Goal: Task Accomplishment & Management: Use online tool/utility

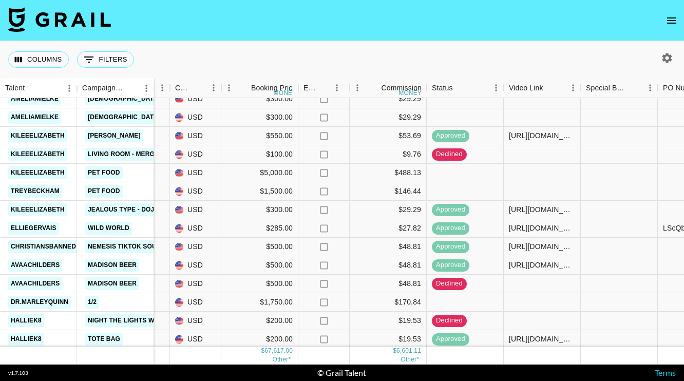
scroll to position [977, 491]
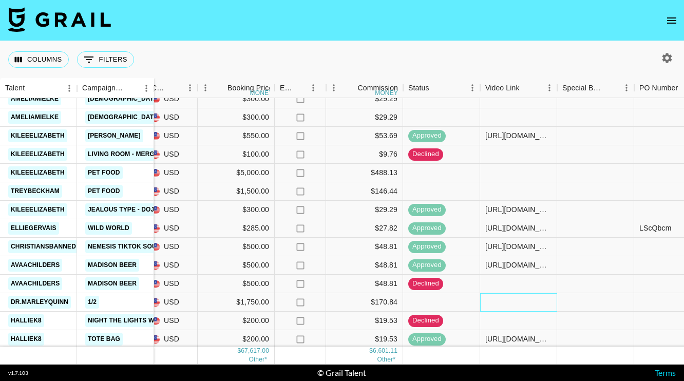
click at [510, 299] on div at bounding box center [518, 302] width 77 height 18
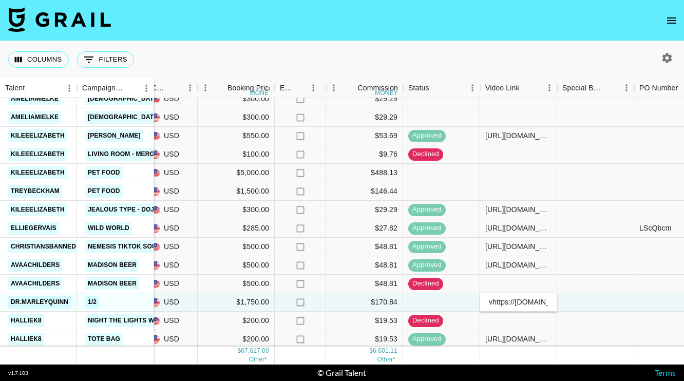
scroll to position [0, 198]
type input "[URL][DOMAIN_NAME]"
click at [599, 303] on div at bounding box center [595, 302] width 77 height 18
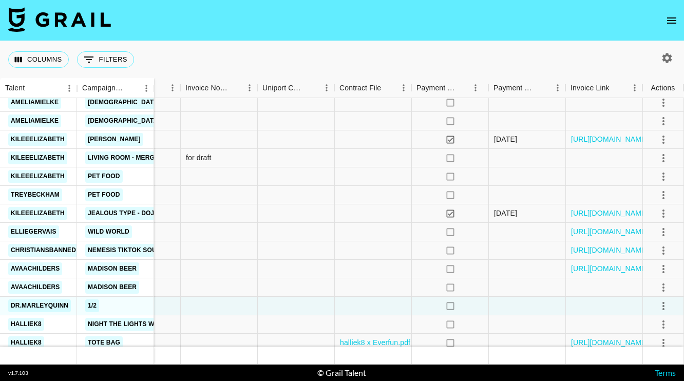
scroll to position [974, 1021]
click at [359, 305] on div at bounding box center [373, 306] width 77 height 18
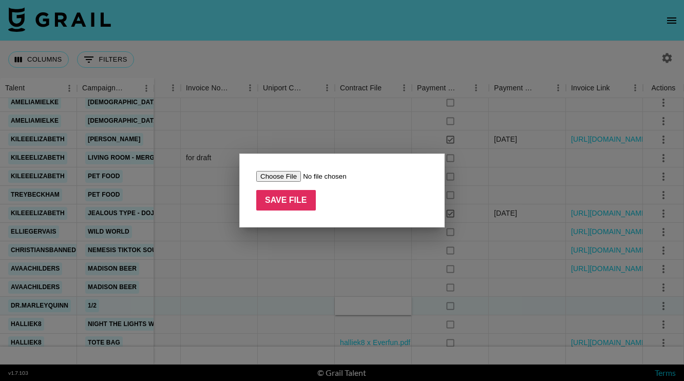
click at [275, 177] on input "file" at bounding box center [321, 176] width 130 height 11
type input "C:\fakepath\FEA [PERSON_NAME] [PERSON_NAME] x Pique INFLUENCER AGREEMENT.docx -…"
click at [291, 205] on input "Save File" at bounding box center [286, 200] width 60 height 21
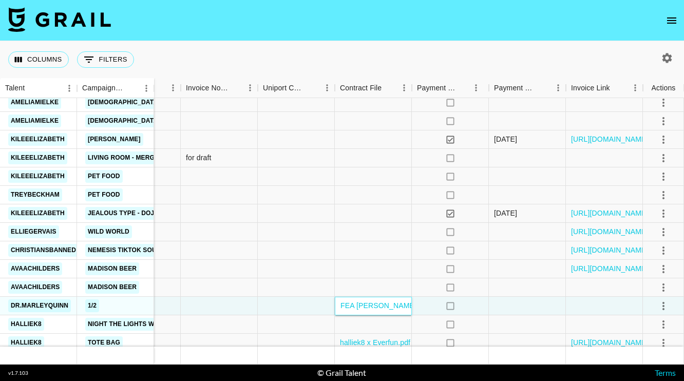
click at [368, 306] on link "FEA [PERSON_NAME] [PERSON_NAME] x Pique INFLUENCER AGREEMENT.docx - 9_4_25, 3_4…" at bounding box center [552, 306] width 422 height 8
click at [297, 307] on div at bounding box center [296, 306] width 77 height 18
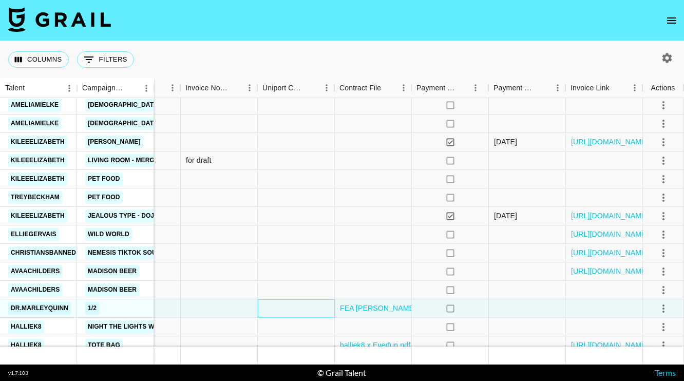
scroll to position [971, 1021]
click at [661, 311] on icon "select merge strategy" at bounding box center [664, 309] width 12 height 12
click at [638, 289] on div "Approve" at bounding box center [641, 286] width 31 height 12
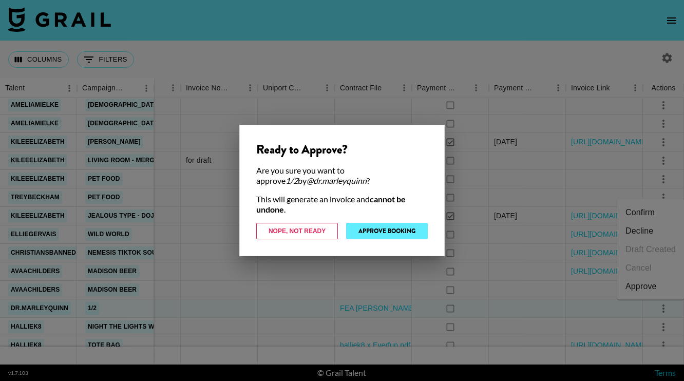
click at [394, 229] on button "Approve Booking" at bounding box center [387, 231] width 82 height 16
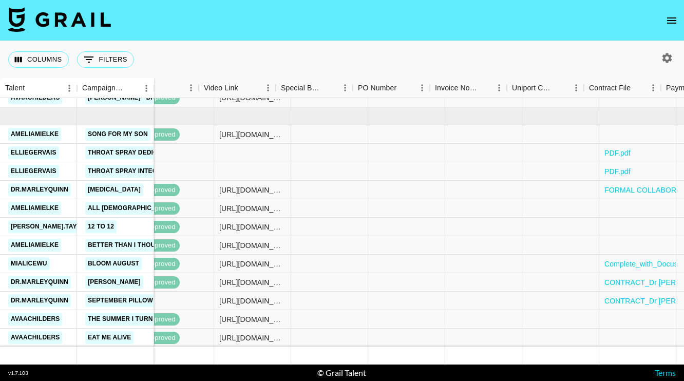
scroll to position [557, 753]
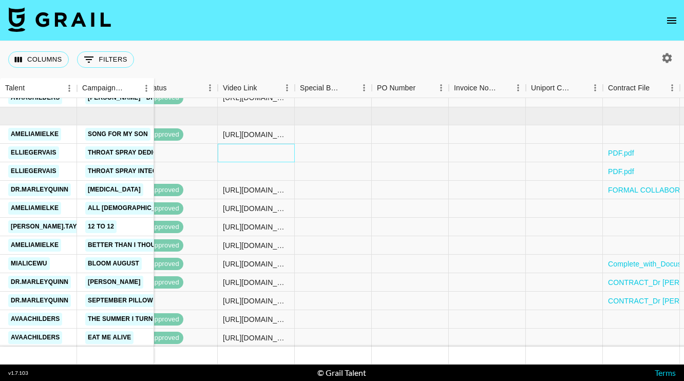
click at [240, 150] on div at bounding box center [256, 153] width 77 height 18
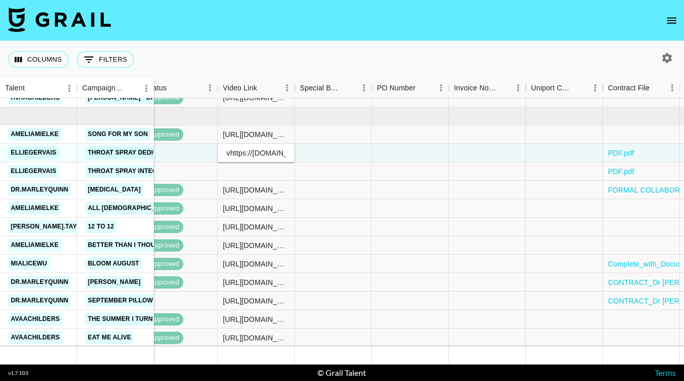
scroll to position [0, 164]
type input "[URL][DOMAIN_NAME]"
click at [330, 161] on div at bounding box center [333, 153] width 77 height 18
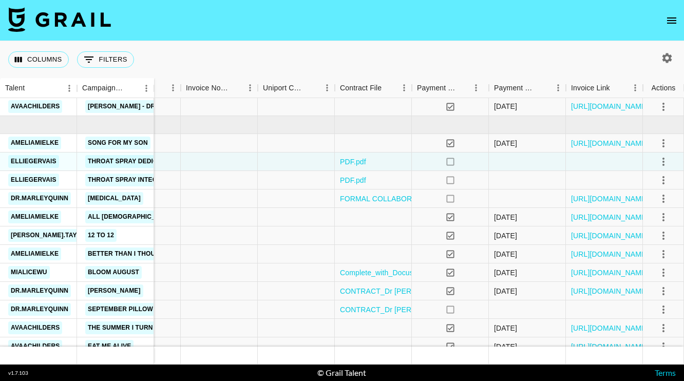
scroll to position [548, 1021]
click at [350, 161] on link "PDF.pdf" at bounding box center [353, 162] width 26 height 10
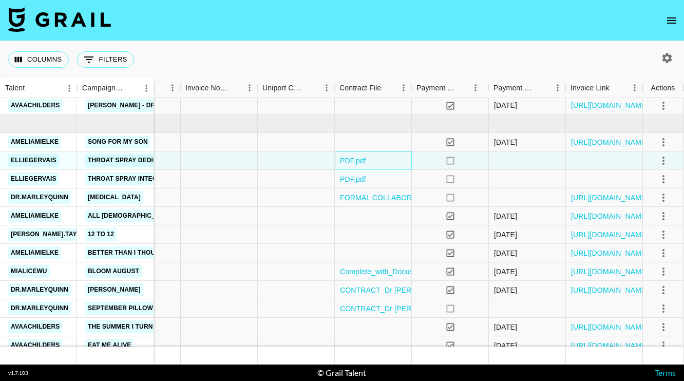
scroll to position [549, 1021]
click at [669, 160] on icon "select merge strategy" at bounding box center [664, 161] width 12 height 12
click at [639, 256] on div "Approve" at bounding box center [641, 257] width 31 height 12
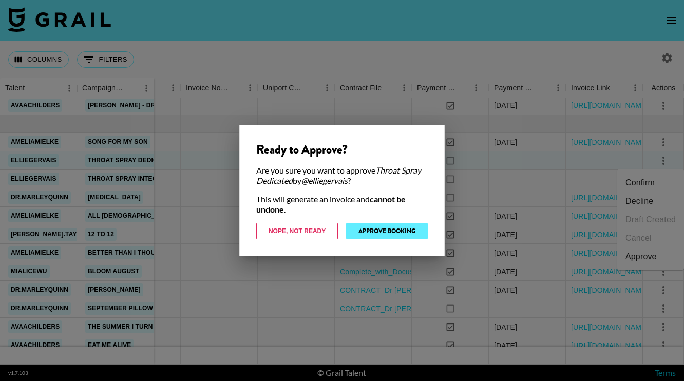
click at [378, 232] on button "Approve Booking" at bounding box center [387, 231] width 82 height 16
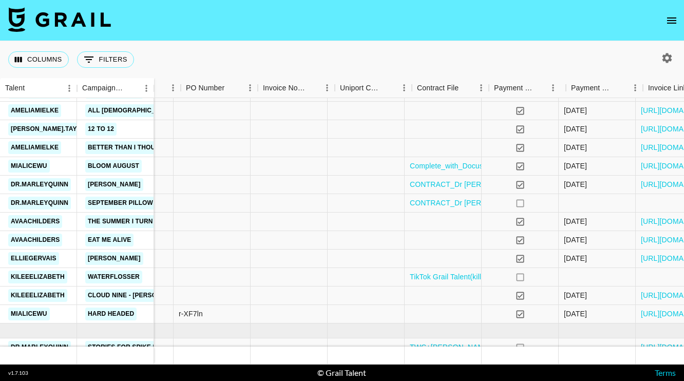
scroll to position [654, 1007]
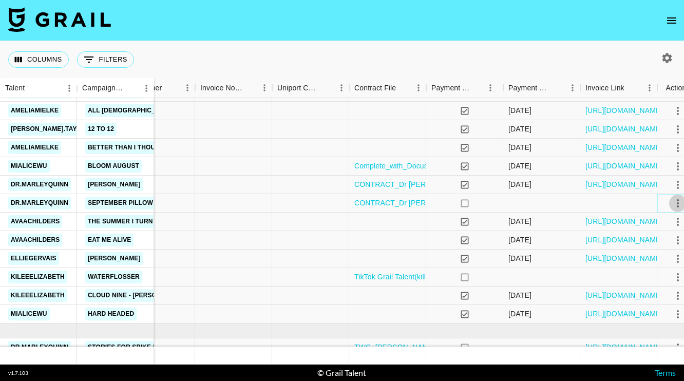
click at [676, 203] on icon "select merge strategy" at bounding box center [678, 203] width 12 height 12
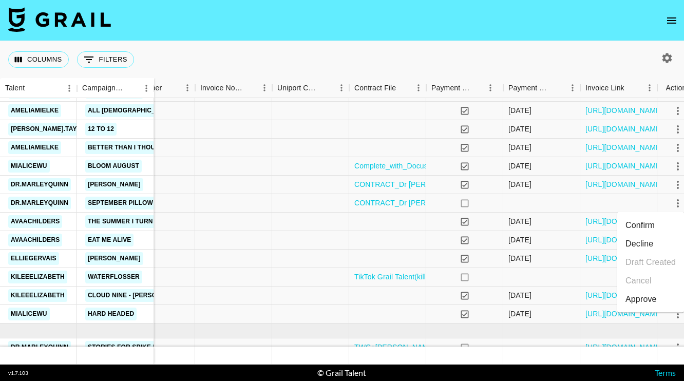
click at [647, 296] on div "Approve" at bounding box center [641, 299] width 31 height 12
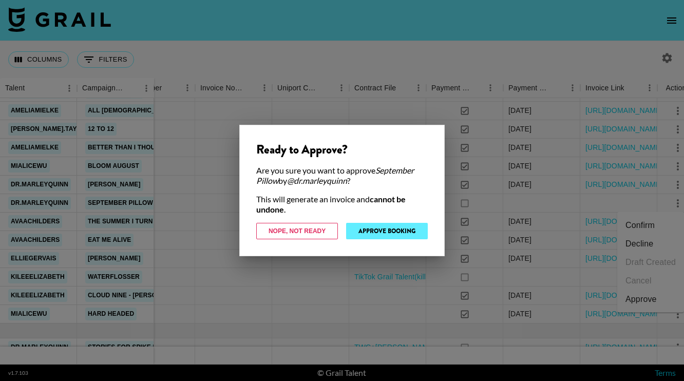
click at [401, 231] on button "Approve Booking" at bounding box center [387, 231] width 82 height 16
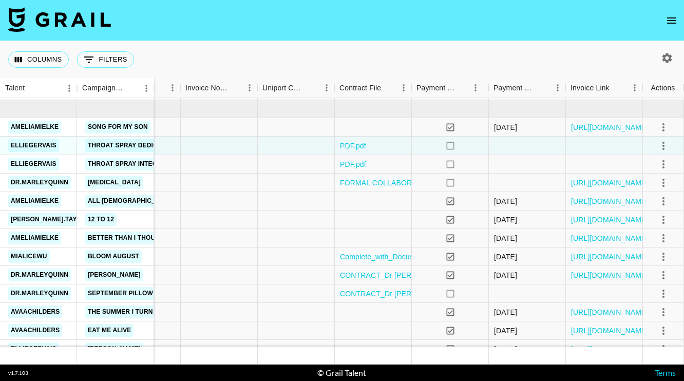
scroll to position [564, 1021]
click at [663, 143] on icon "select merge strategy" at bounding box center [664, 146] width 2 height 8
click at [646, 221] on li "Cancel" at bounding box center [651, 223] width 67 height 18
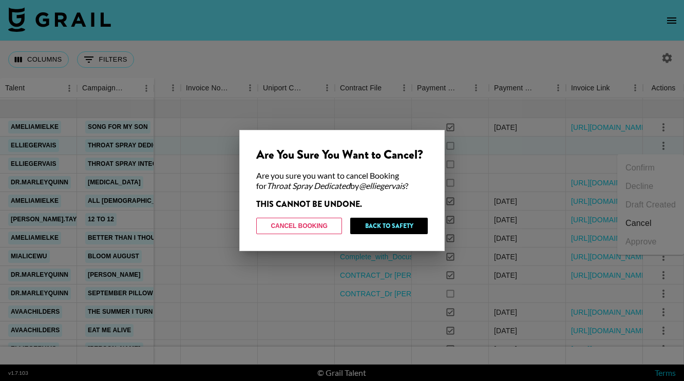
click at [419, 70] on div at bounding box center [342, 190] width 684 height 381
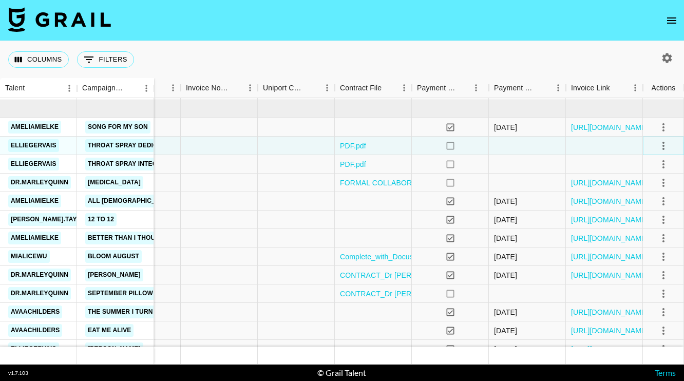
click at [664, 147] on icon "select merge strategy" at bounding box center [664, 146] width 12 height 12
click at [564, 58] on div "Columns 0 Filters + Booking" at bounding box center [342, 59] width 684 height 37
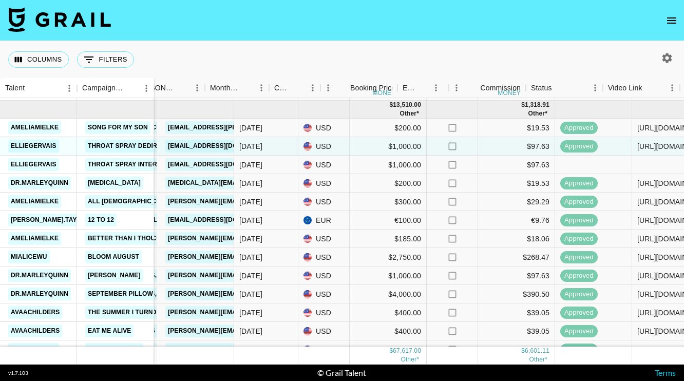
scroll to position [560, 379]
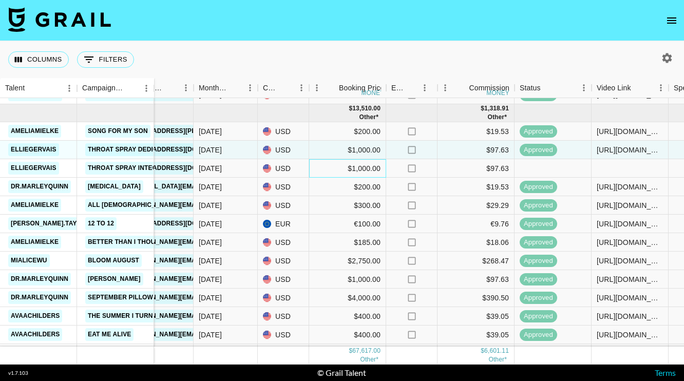
click at [359, 171] on div "$1,000.00" at bounding box center [347, 168] width 77 height 18
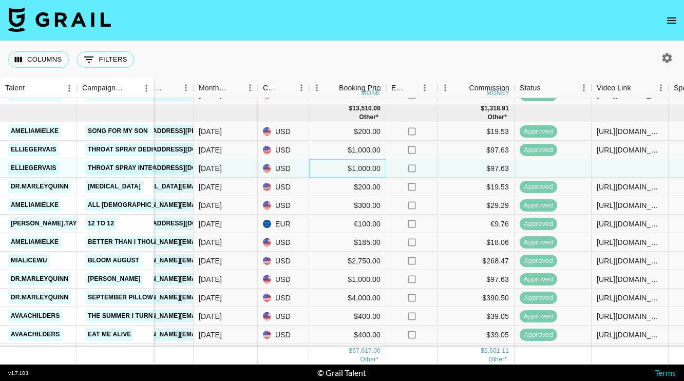
click at [356, 170] on div "$1,000.00" at bounding box center [347, 168] width 77 height 18
type input "1"
type input "2000"
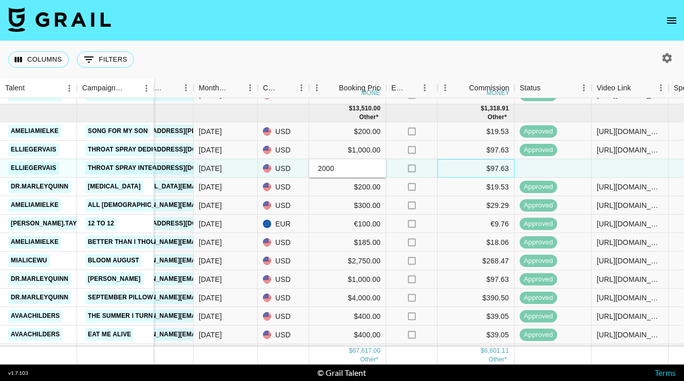
click at [497, 169] on div "$97.63" at bounding box center [476, 168] width 77 height 18
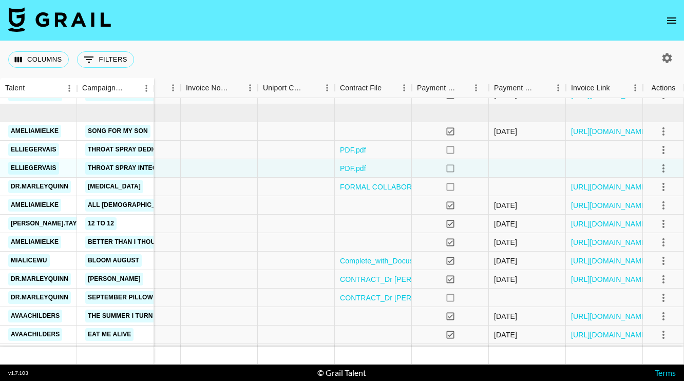
scroll to position [560, 1021]
click at [664, 152] on icon "select merge strategy" at bounding box center [664, 150] width 12 height 12
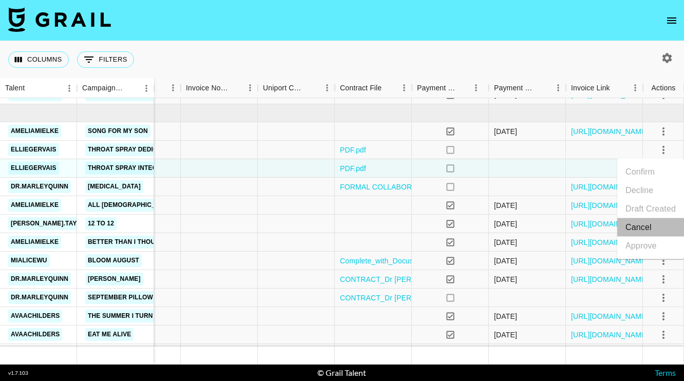
click at [642, 221] on li "Cancel" at bounding box center [651, 227] width 67 height 18
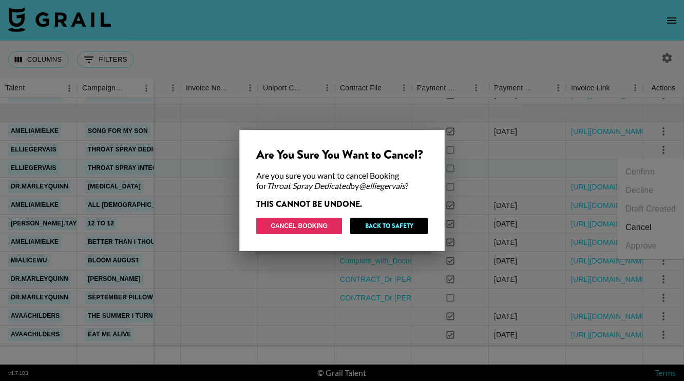
click at [320, 226] on button "Cancel Booking" at bounding box center [299, 226] width 86 height 16
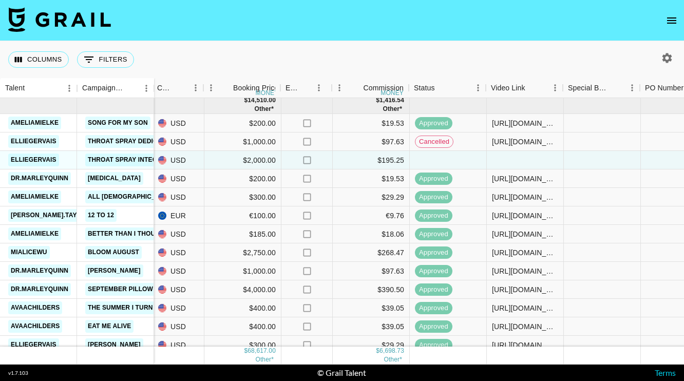
scroll to position [568, 486]
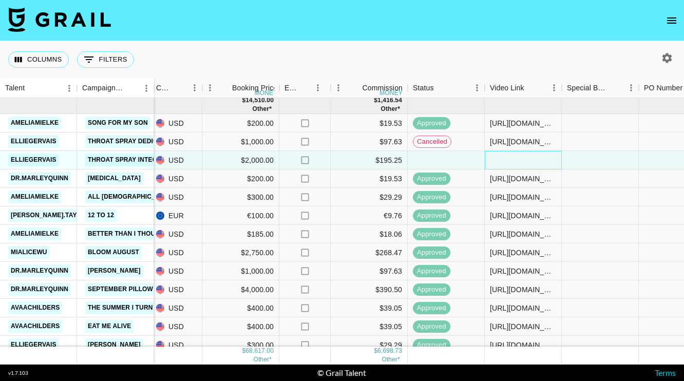
click at [519, 159] on div at bounding box center [523, 160] width 77 height 18
click at [528, 140] on div "[URL][DOMAIN_NAME]" at bounding box center [523, 142] width 66 height 10
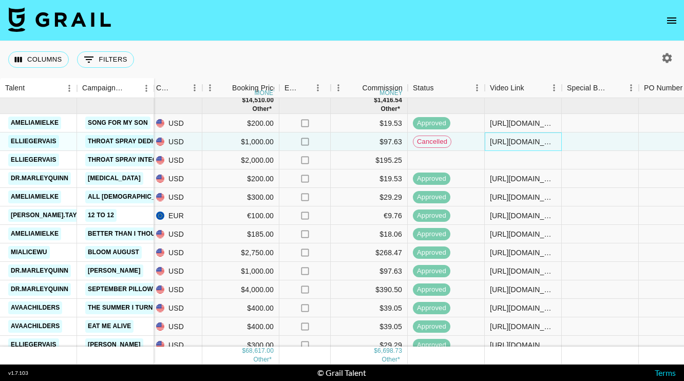
click at [528, 140] on div "[URL][DOMAIN_NAME]" at bounding box center [523, 142] width 66 height 10
click at [532, 163] on div at bounding box center [523, 160] width 77 height 18
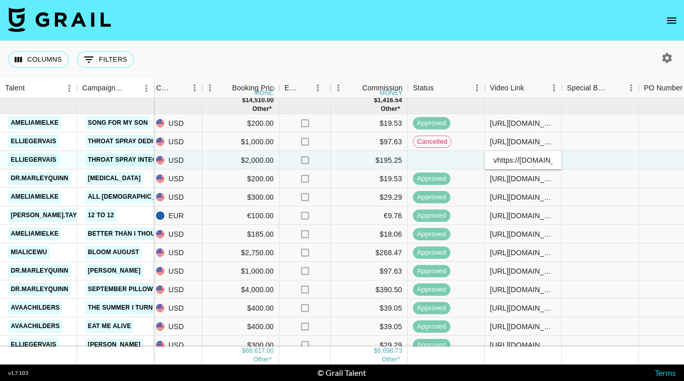
scroll to position [0, 164]
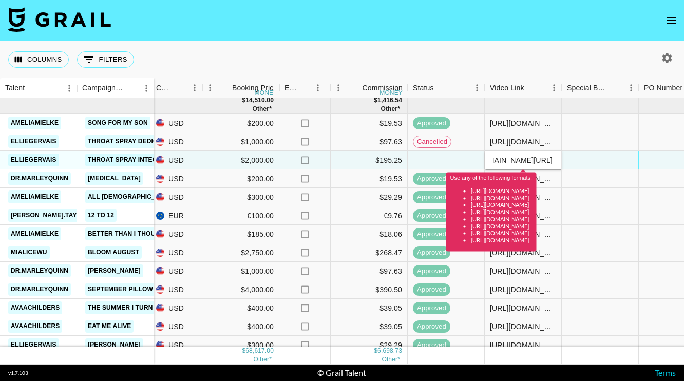
click at [583, 157] on div at bounding box center [600, 160] width 77 height 18
click at [525, 160] on input "vhttps://[DOMAIN_NAME][URL]" at bounding box center [523, 160] width 76 height 8
click at [497, 159] on input "vhttps://[DOMAIN_NAME][URL]" at bounding box center [523, 160] width 76 height 8
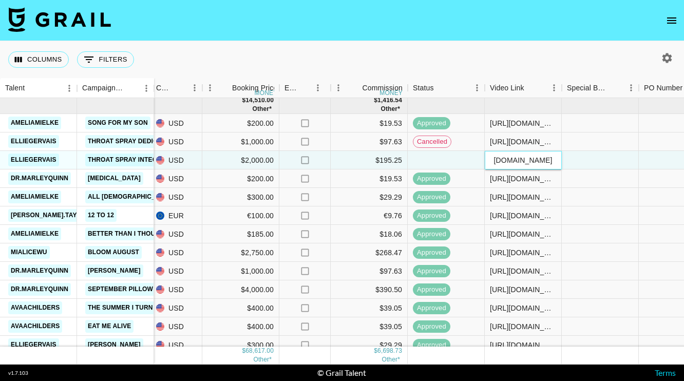
type input "[URL][DOMAIN_NAME]"
click at [585, 157] on div at bounding box center [600, 160] width 77 height 18
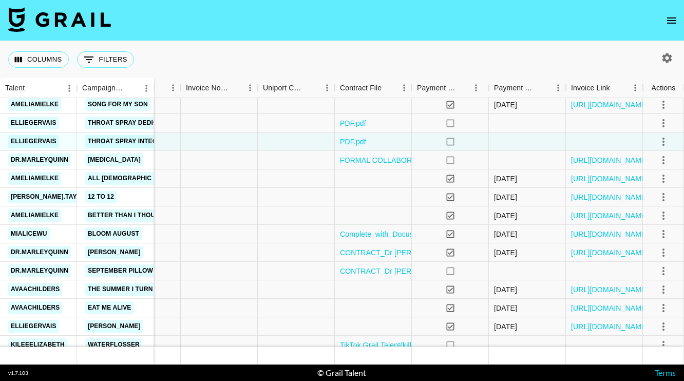
scroll to position [587, 1021]
